Goal: Task Accomplishment & Management: Use online tool/utility

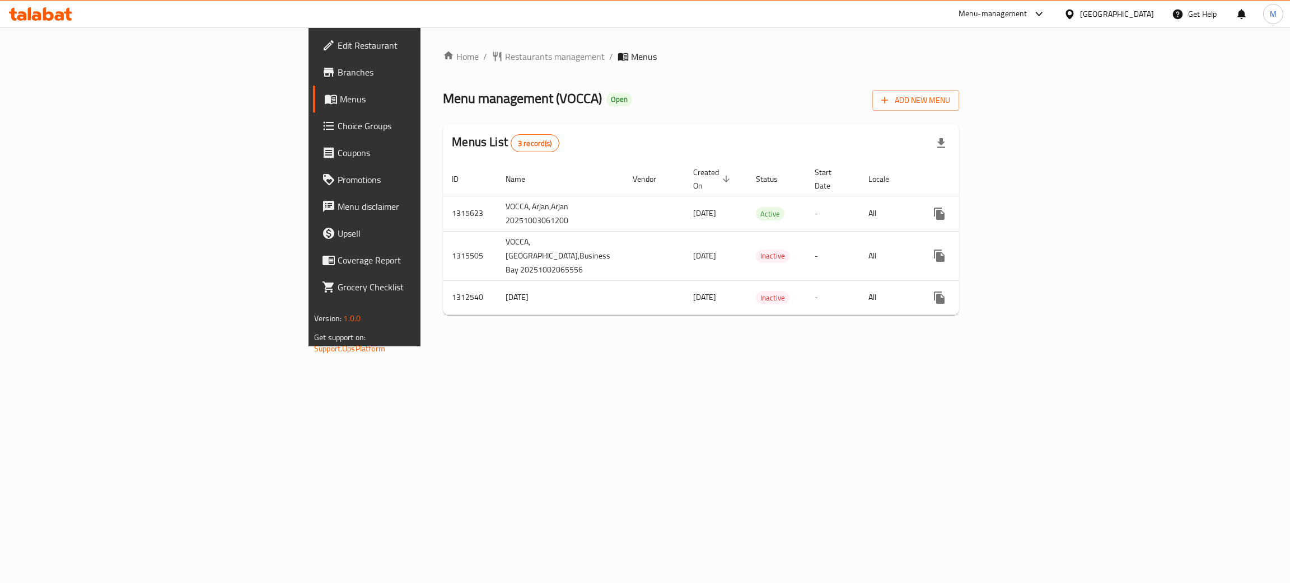
click at [1103, 16] on div "[GEOGRAPHIC_DATA]" at bounding box center [1117, 14] width 74 height 12
click at [999, 134] on div "[GEOGRAPHIC_DATA]" at bounding box center [1032, 142] width 92 height 26
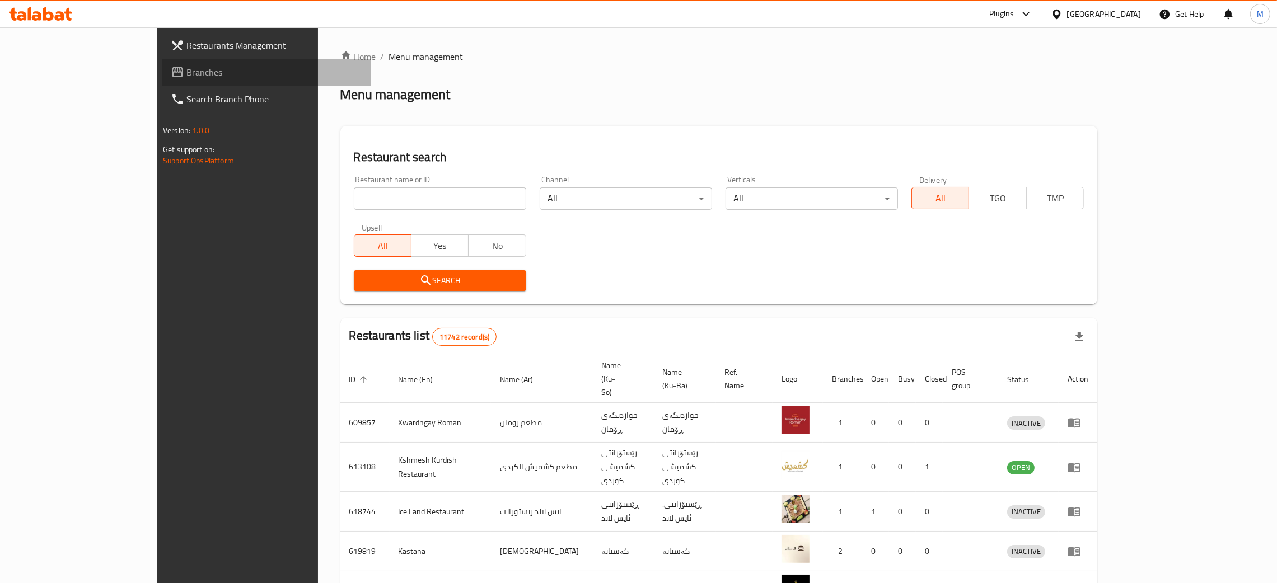
click at [186, 71] on span "Branches" at bounding box center [273, 71] width 175 height 13
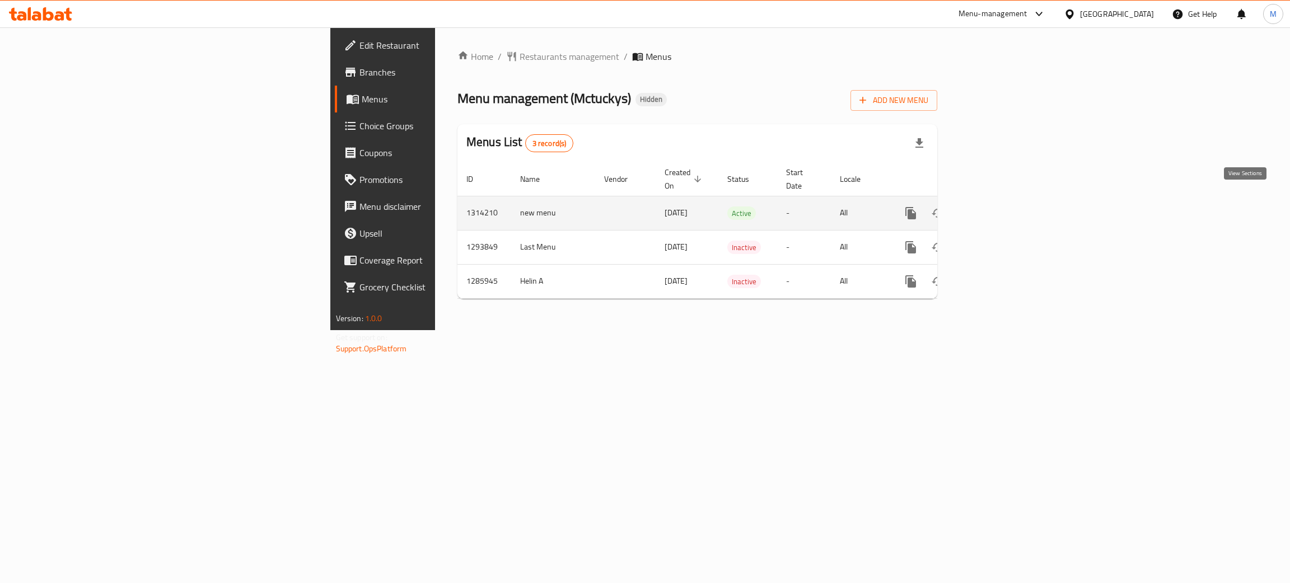
click at [1005, 200] on link "enhanced table" at bounding box center [991, 213] width 27 height 27
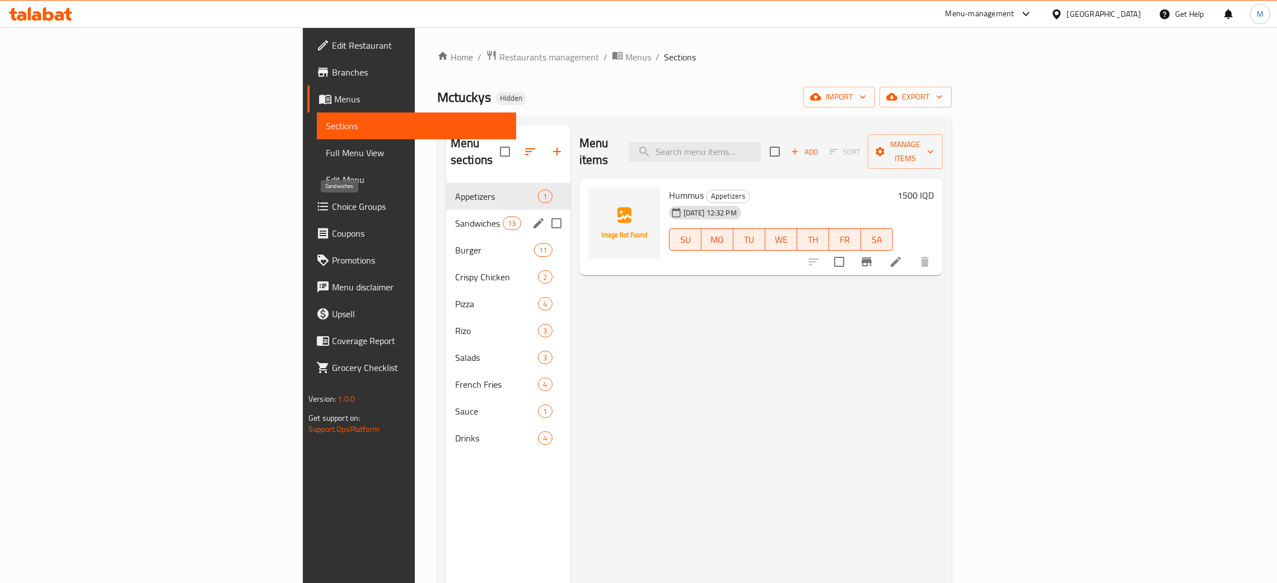
click at [455, 217] on span "Sandwiches" at bounding box center [479, 223] width 48 height 13
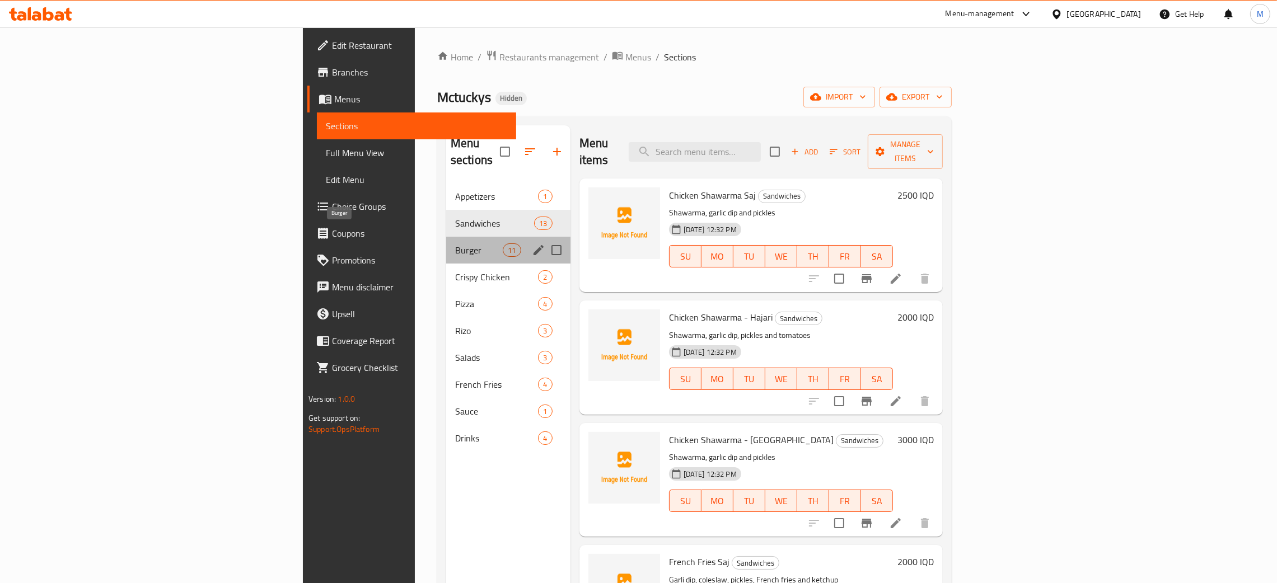
click at [455, 243] on span "Burger" at bounding box center [479, 249] width 48 height 13
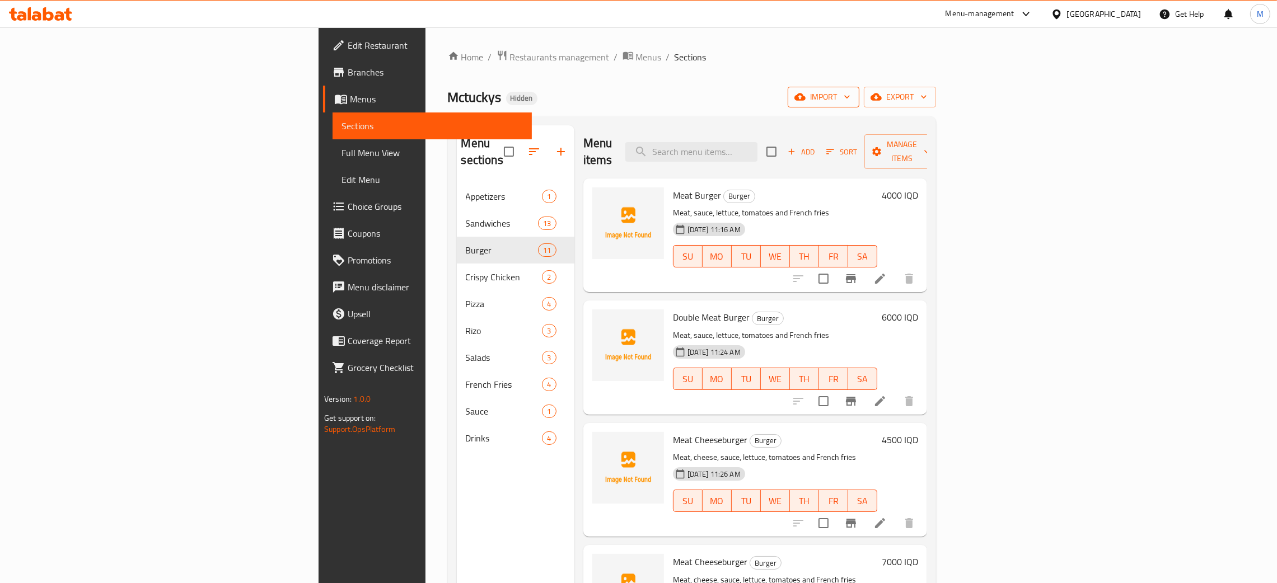
click at [850, 93] on span "import" at bounding box center [824, 97] width 54 height 14
